Goal: Information Seeking & Learning: Understand process/instructions

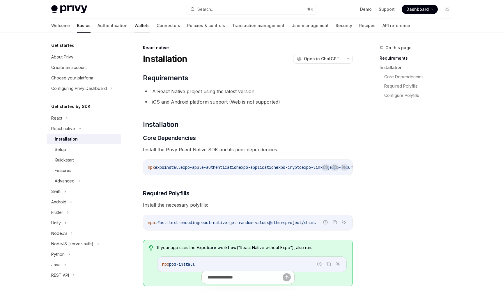
click at [134, 24] on link "Wallets" at bounding box center [141, 26] width 15 height 14
type textarea "*"
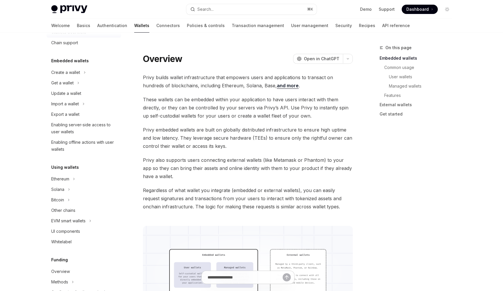
scroll to position [21, 0]
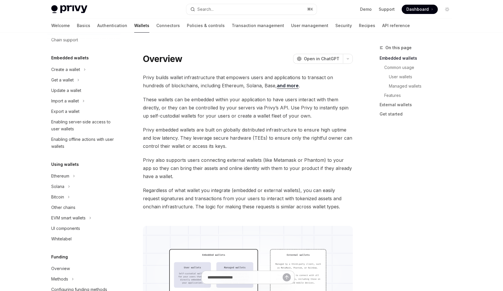
click at [268, 3] on div "Privy Docs home page Search... ⌘ K Demo Support Dashboard Dashboard Search..." at bounding box center [251, 9] width 401 height 19
click at [265, 8] on button "Search... ⌘ K" at bounding box center [251, 9] width 130 height 10
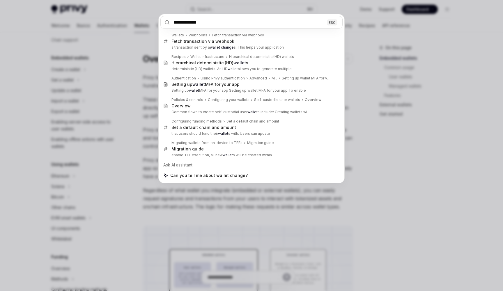
type input "**********"
click at [373, 155] on div "**********" at bounding box center [251, 145] width 503 height 291
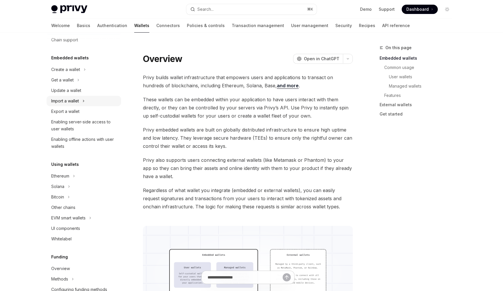
click at [86, 103] on div "Import a wallet" at bounding box center [84, 101] width 75 height 10
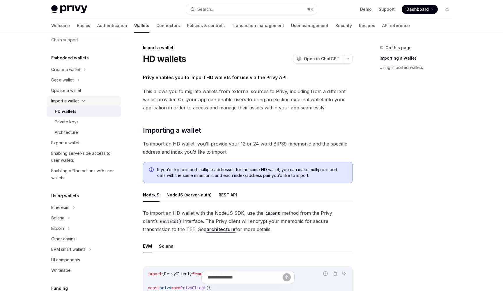
click at [86, 103] on div "Import a wallet" at bounding box center [84, 101] width 75 height 10
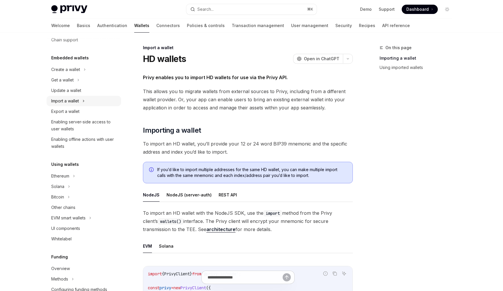
click at [86, 103] on div "Import a wallet" at bounding box center [84, 101] width 75 height 10
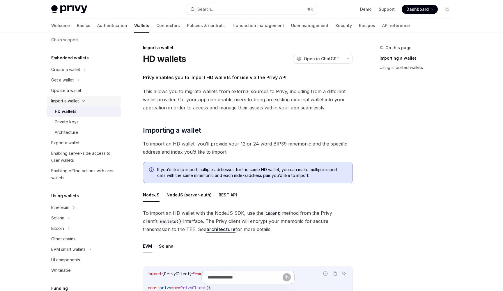
click at [86, 103] on div "Import a wallet" at bounding box center [84, 101] width 75 height 10
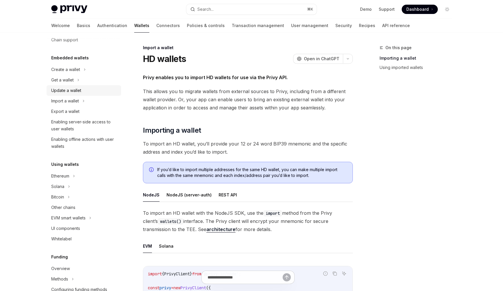
click at [80, 92] on div "Update a wallet" at bounding box center [66, 90] width 30 height 7
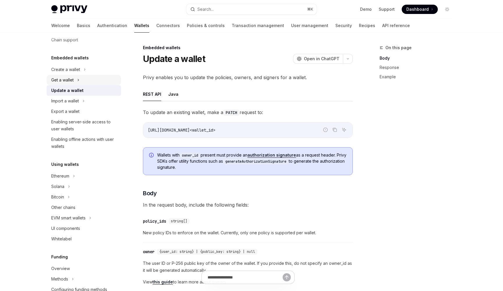
click at [76, 81] on div "Get a wallet" at bounding box center [84, 80] width 75 height 10
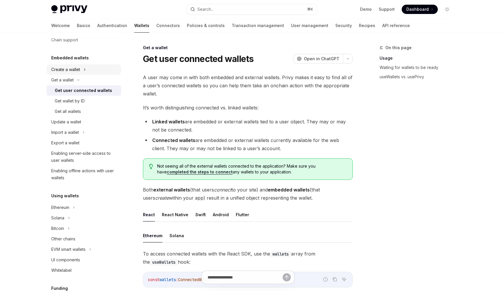
click at [75, 71] on div "Create a wallet" at bounding box center [65, 69] width 29 height 7
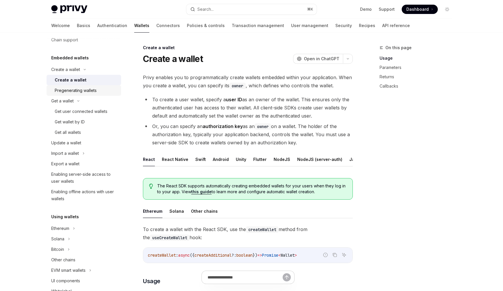
click at [77, 88] on div "Pregenerating wallets" at bounding box center [76, 90] width 42 height 7
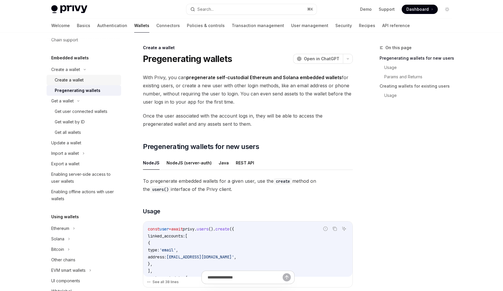
click at [87, 79] on div "Create a wallet" at bounding box center [86, 80] width 63 height 7
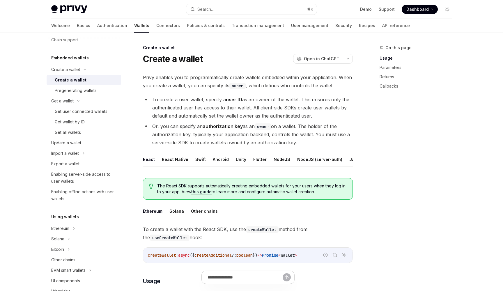
click at [175, 162] on button "React Native" at bounding box center [175, 160] width 26 height 14
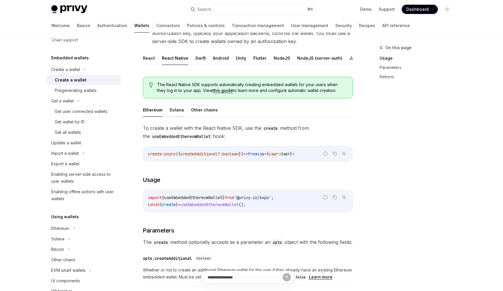
scroll to position [106, 0]
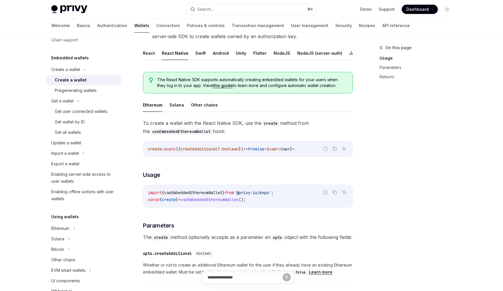
click at [169, 104] on ul "Ethereum Solana Other chains" at bounding box center [248, 105] width 210 height 14
click at [171, 105] on button "Solana" at bounding box center [176, 105] width 15 height 14
click at [192, 108] on button "Other chains" at bounding box center [204, 105] width 27 height 14
type textarea "*"
